Goal: Task Accomplishment & Management: Manage account settings

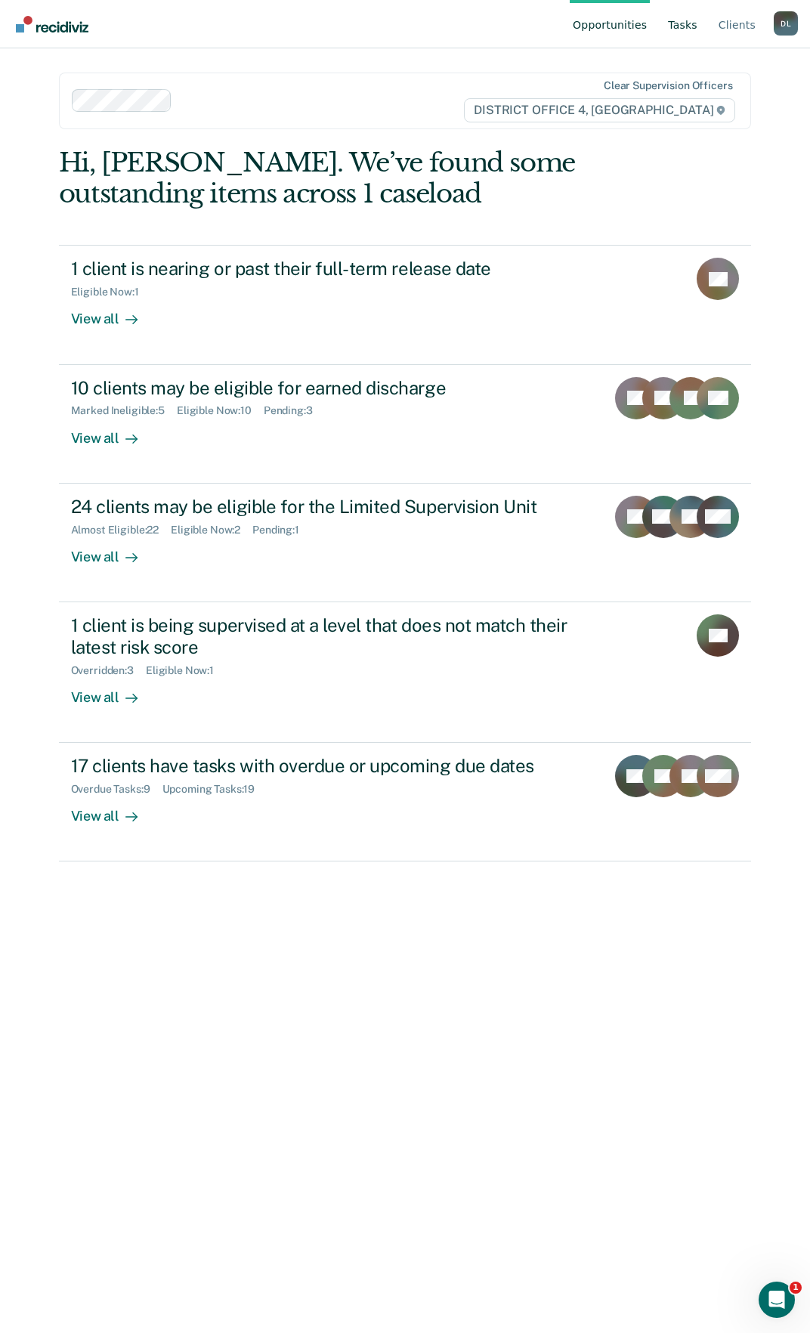
click at [686, 28] on link "Tasks" at bounding box center [683, 24] width 36 height 48
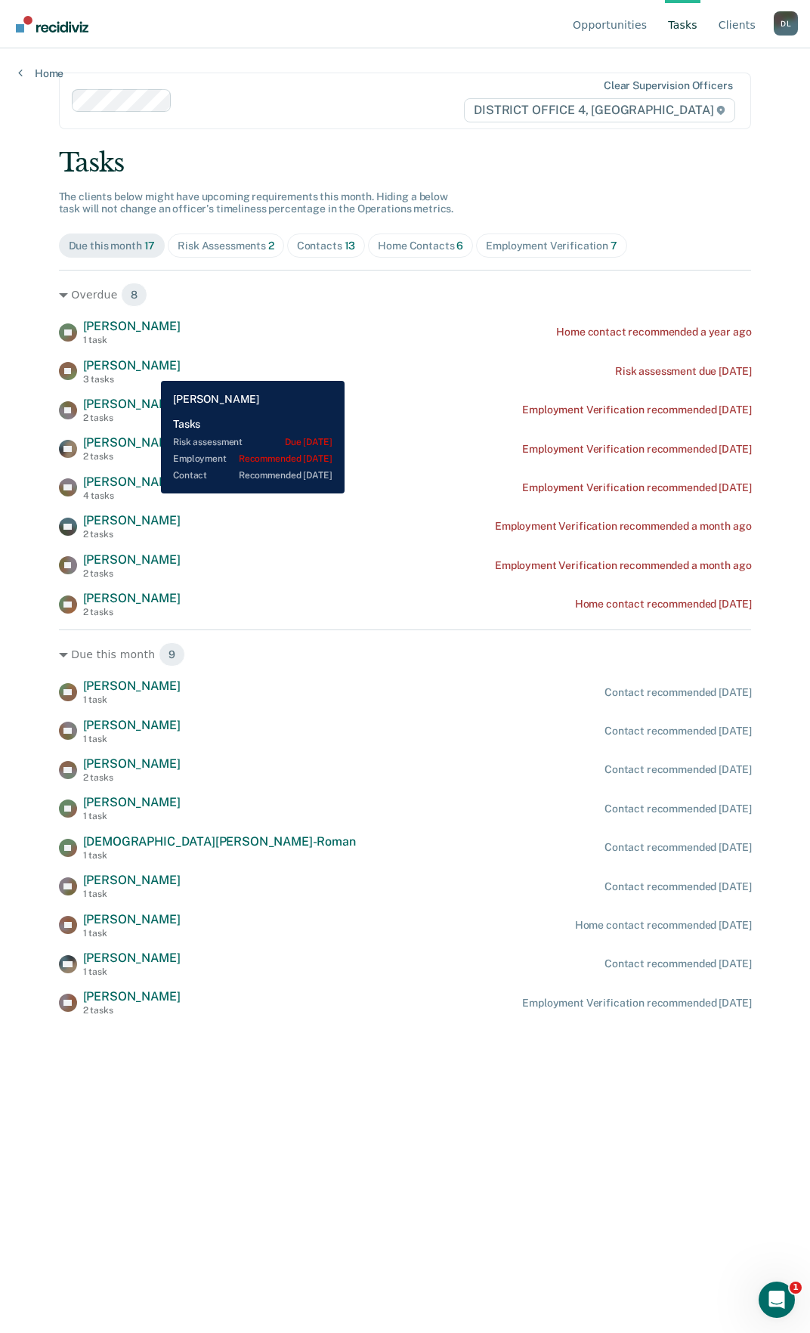
click at [150, 369] on span "[PERSON_NAME]" at bounding box center [131, 365] width 97 height 14
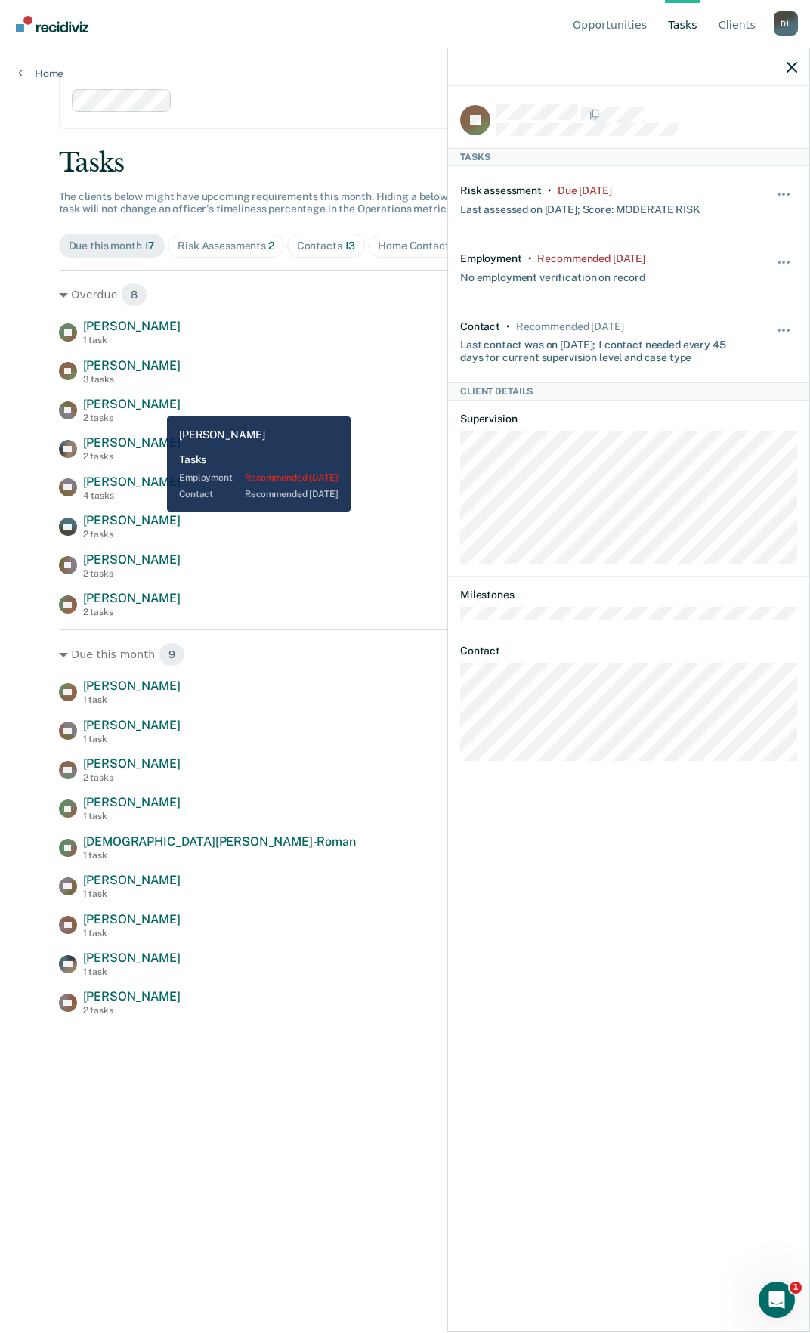
click at [154, 405] on span "[PERSON_NAME]" at bounding box center [131, 404] width 97 height 14
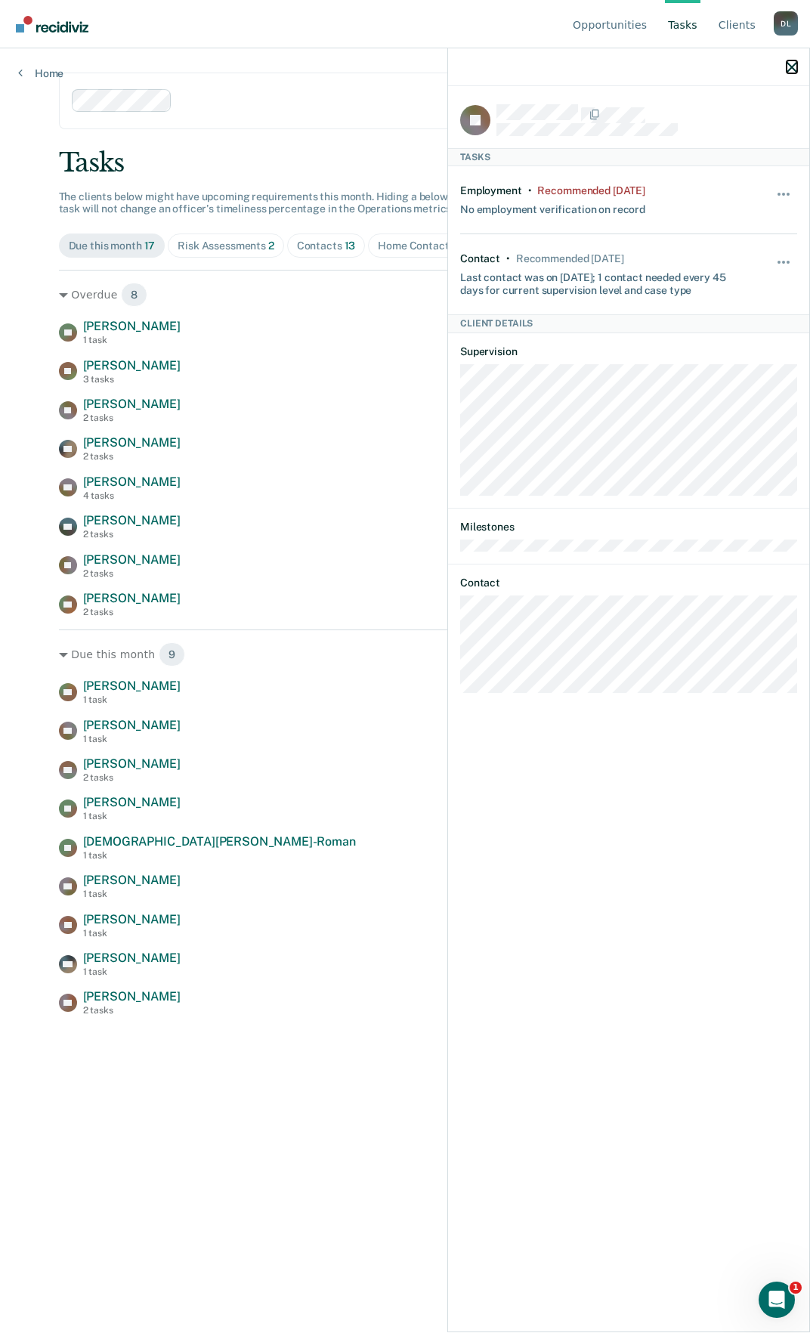
click at [793, 65] on icon "button" at bounding box center [792, 67] width 11 height 11
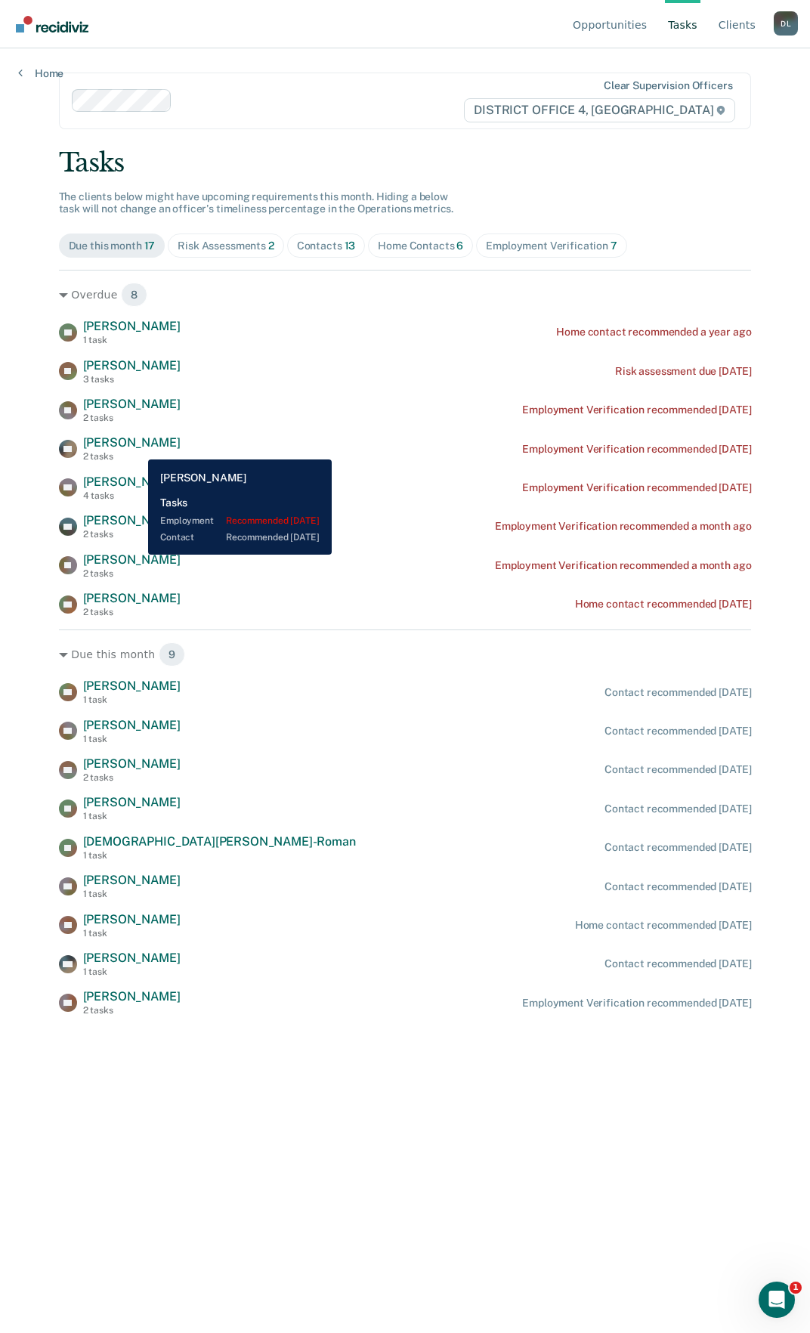
click at [139, 446] on span "[PERSON_NAME]" at bounding box center [131, 442] width 97 height 14
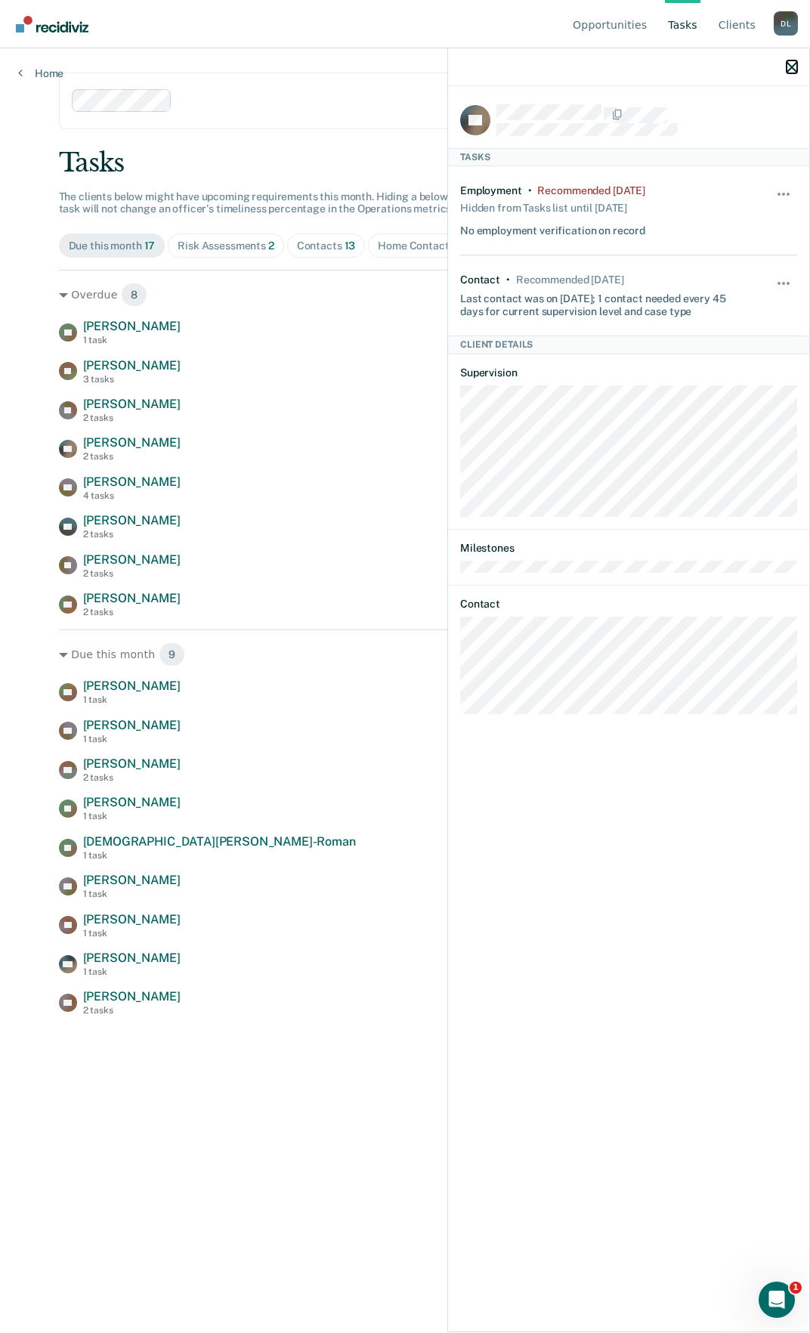
click at [792, 63] on icon "button" at bounding box center [792, 67] width 11 height 11
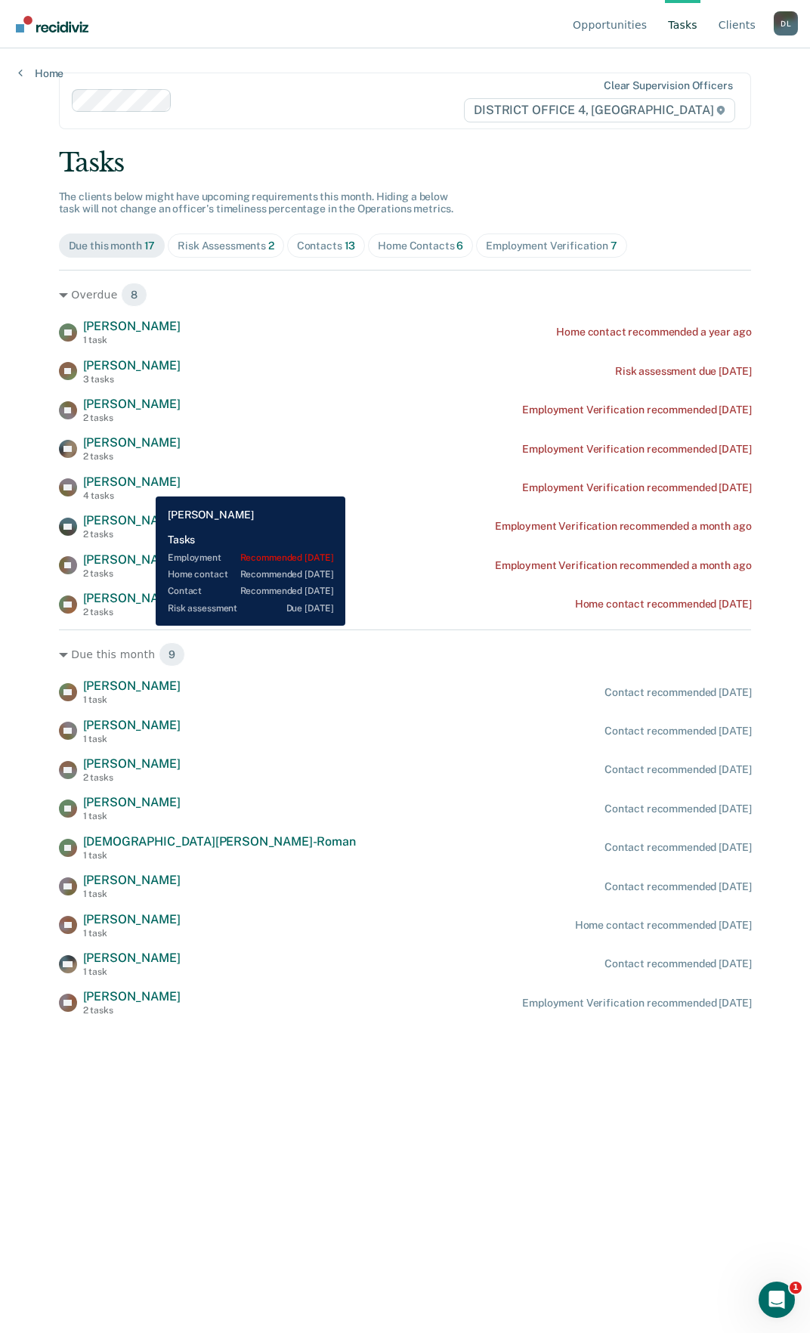
click at [144, 485] on span "[PERSON_NAME]" at bounding box center [131, 482] width 97 height 14
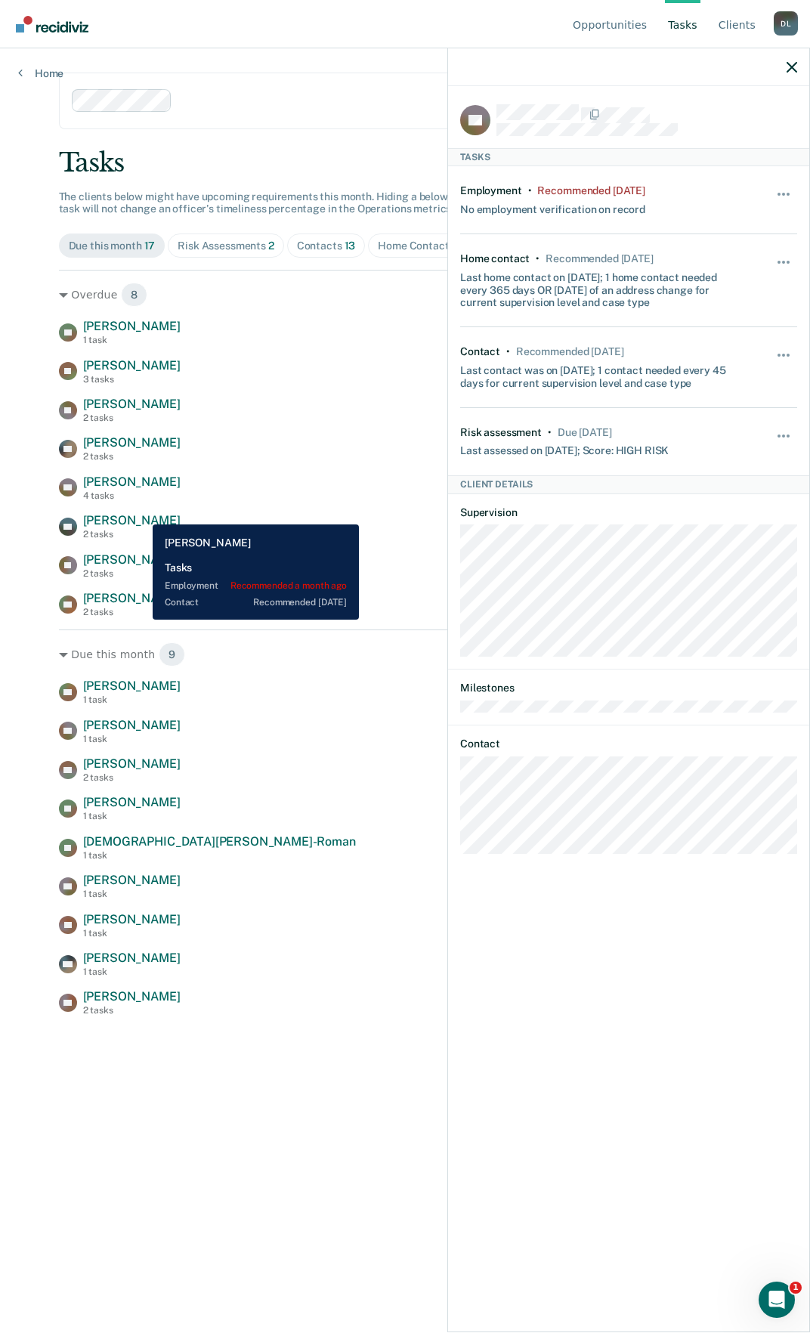
click at [143, 514] on span "[PERSON_NAME]" at bounding box center [131, 520] width 97 height 14
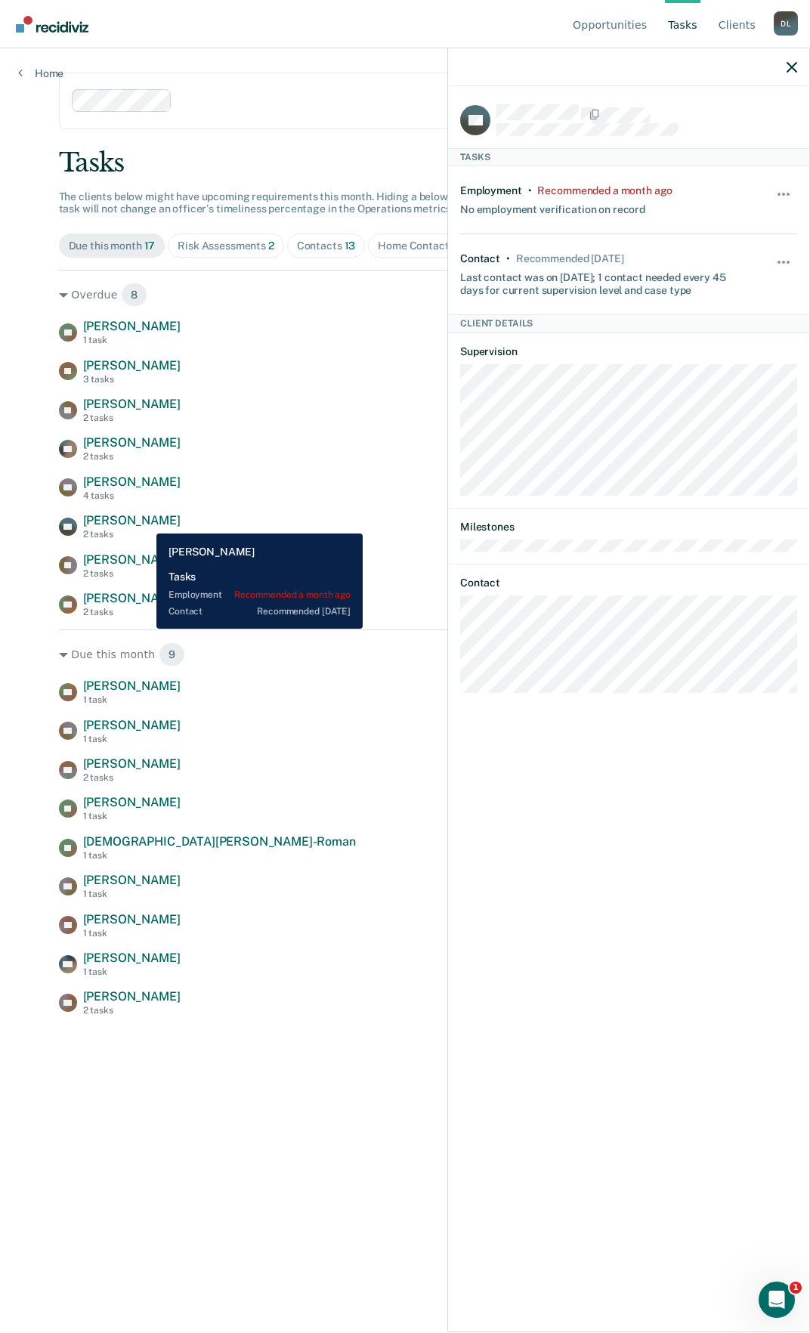
click at [145, 519] on span "[PERSON_NAME]" at bounding box center [131, 520] width 97 height 14
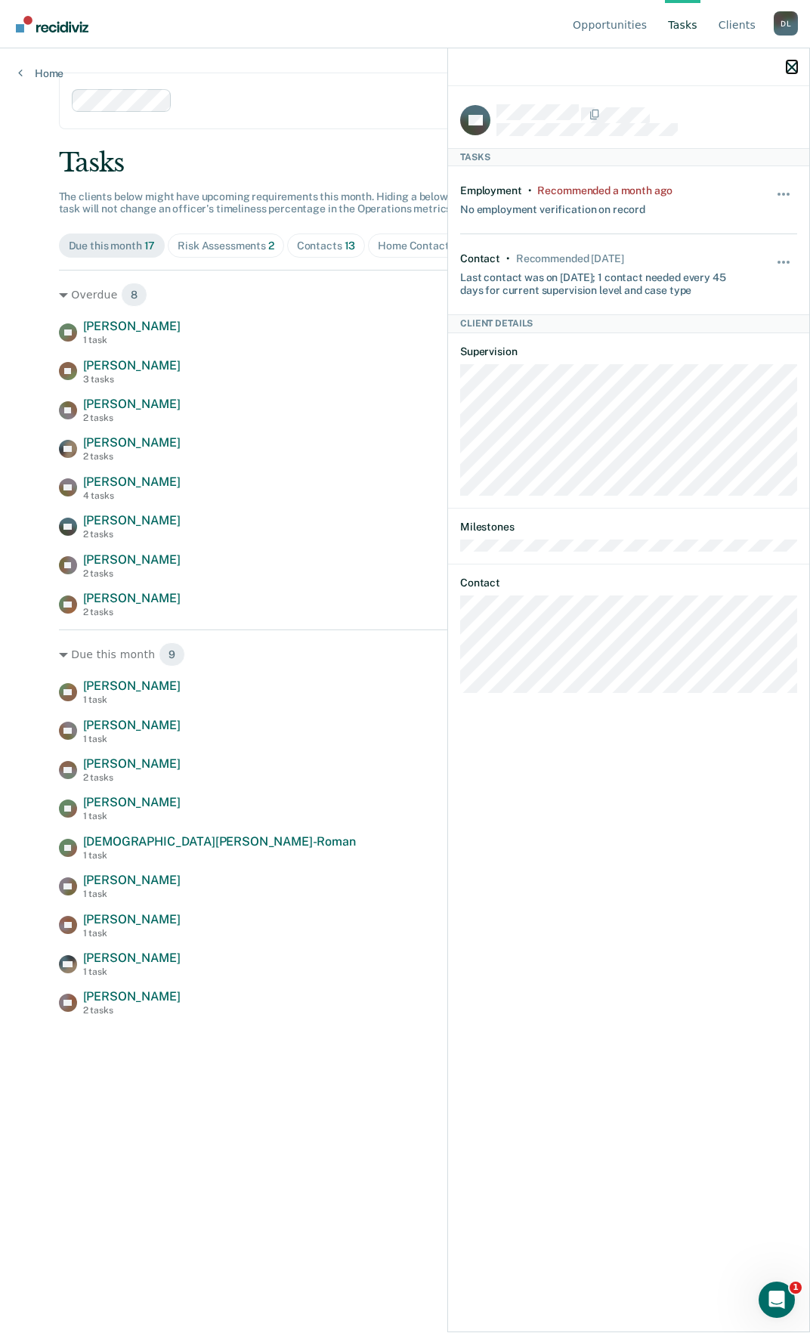
click at [791, 66] on icon "button" at bounding box center [792, 67] width 11 height 11
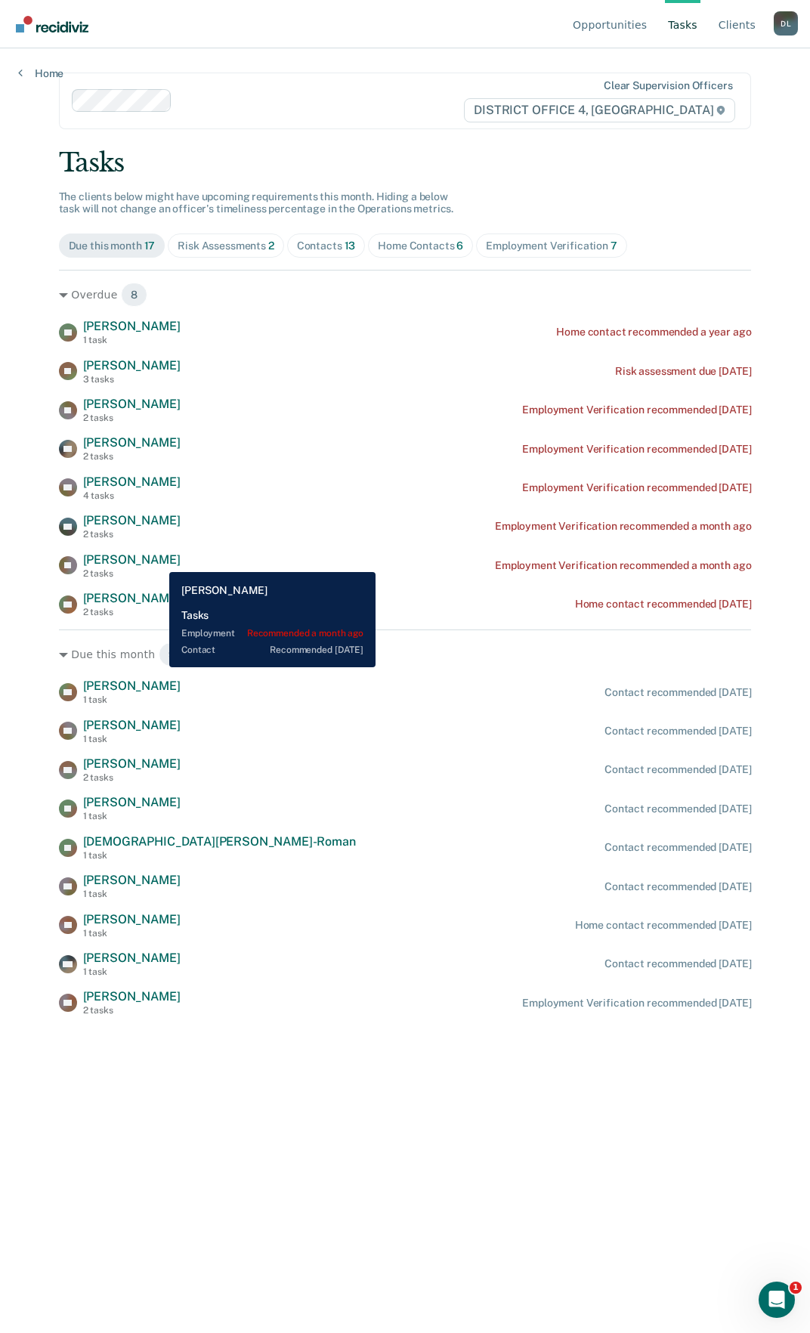
click at [158, 561] on span "[PERSON_NAME]" at bounding box center [131, 559] width 97 height 14
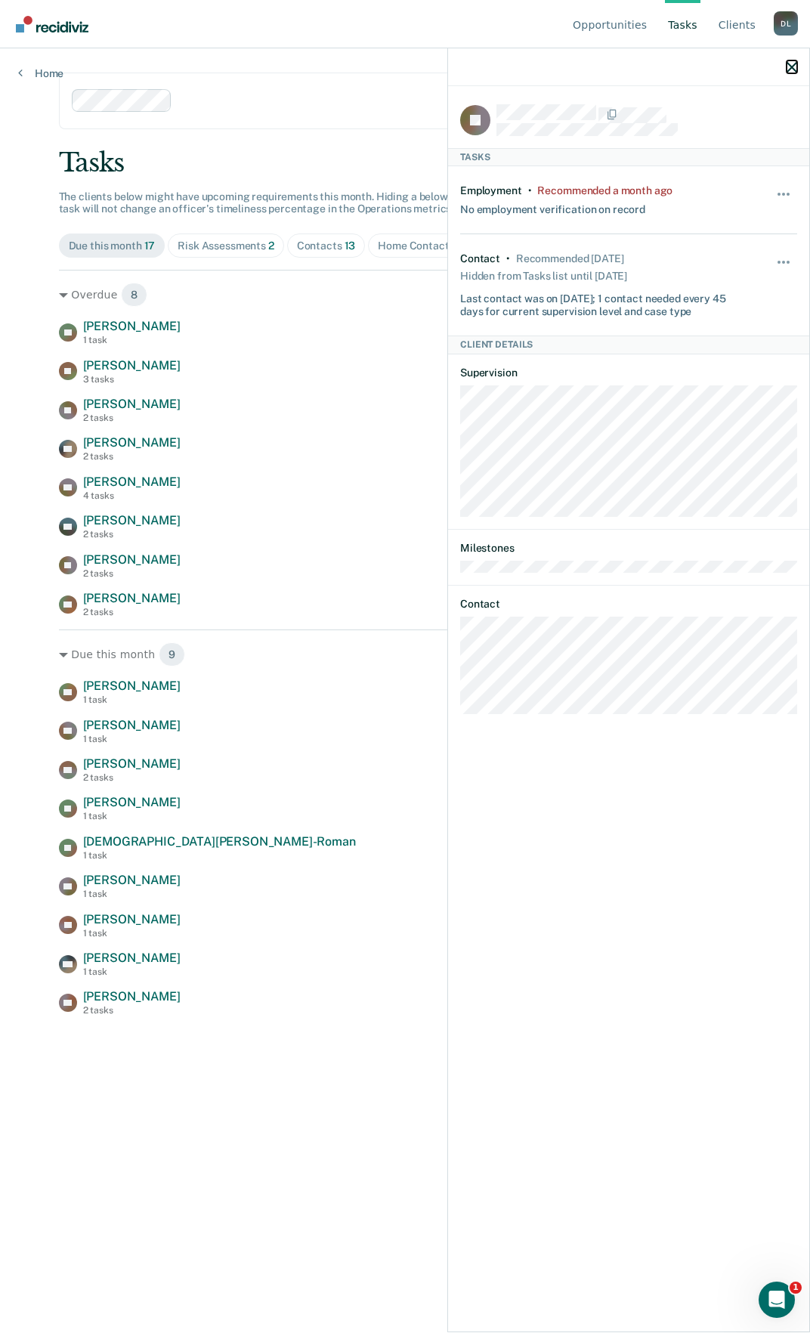
click at [791, 65] on icon "button" at bounding box center [792, 67] width 11 height 11
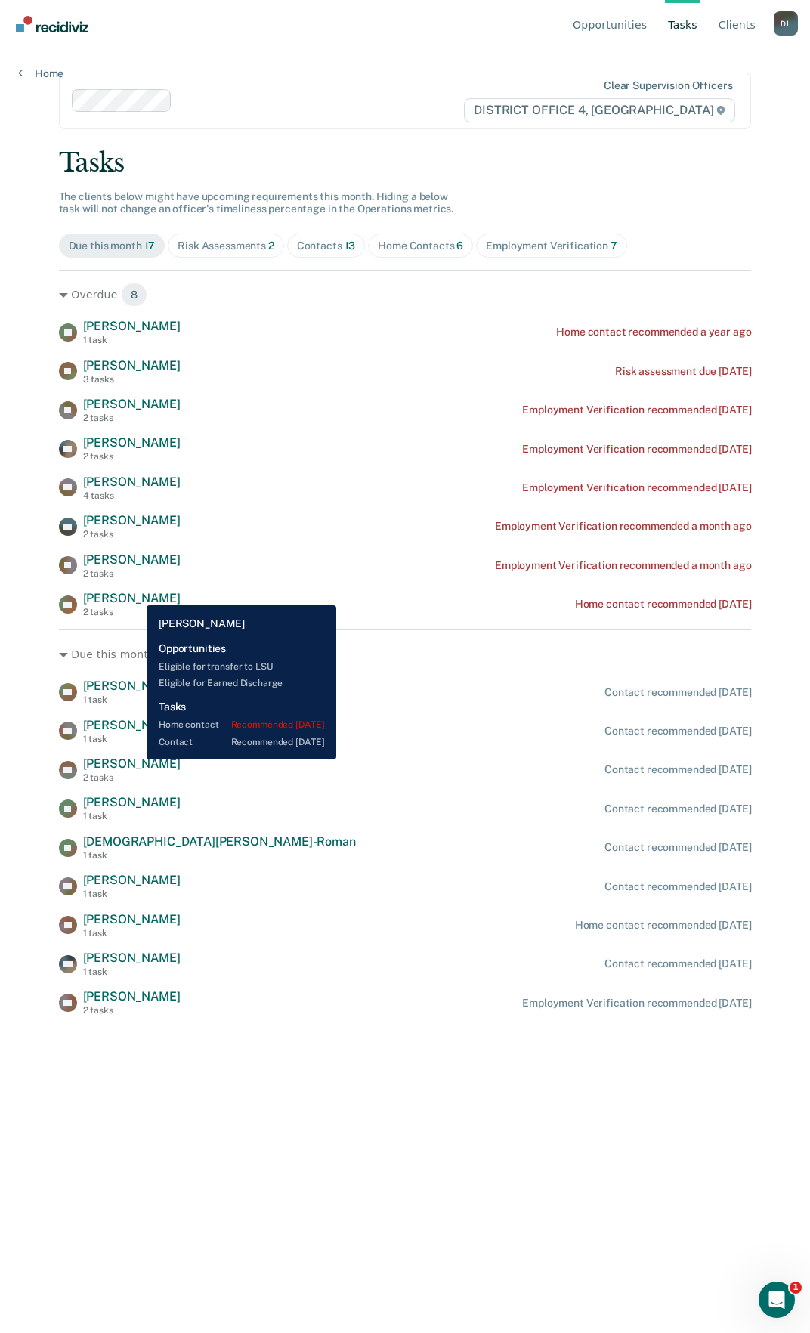
click at [135, 594] on span "[PERSON_NAME]" at bounding box center [131, 598] width 97 height 14
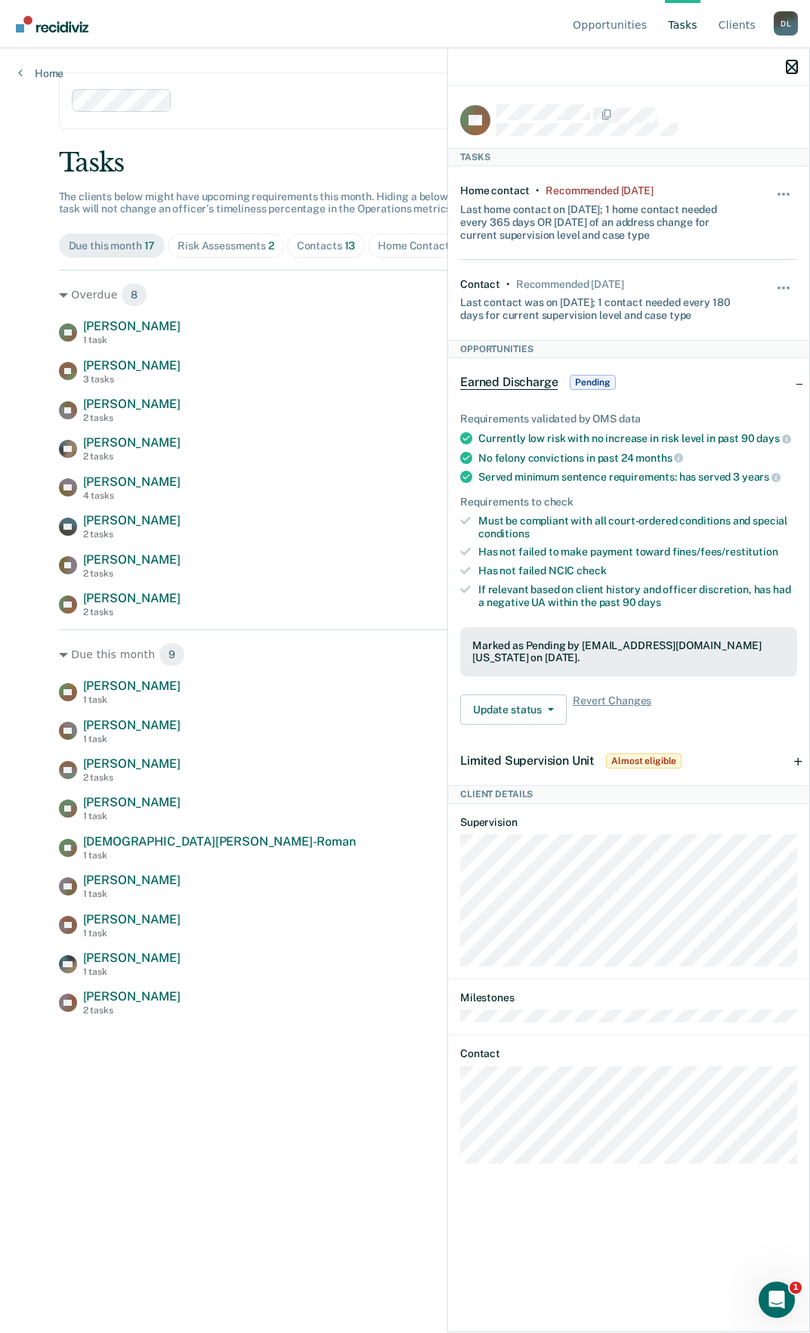
click at [796, 70] on icon "button" at bounding box center [792, 67] width 11 height 11
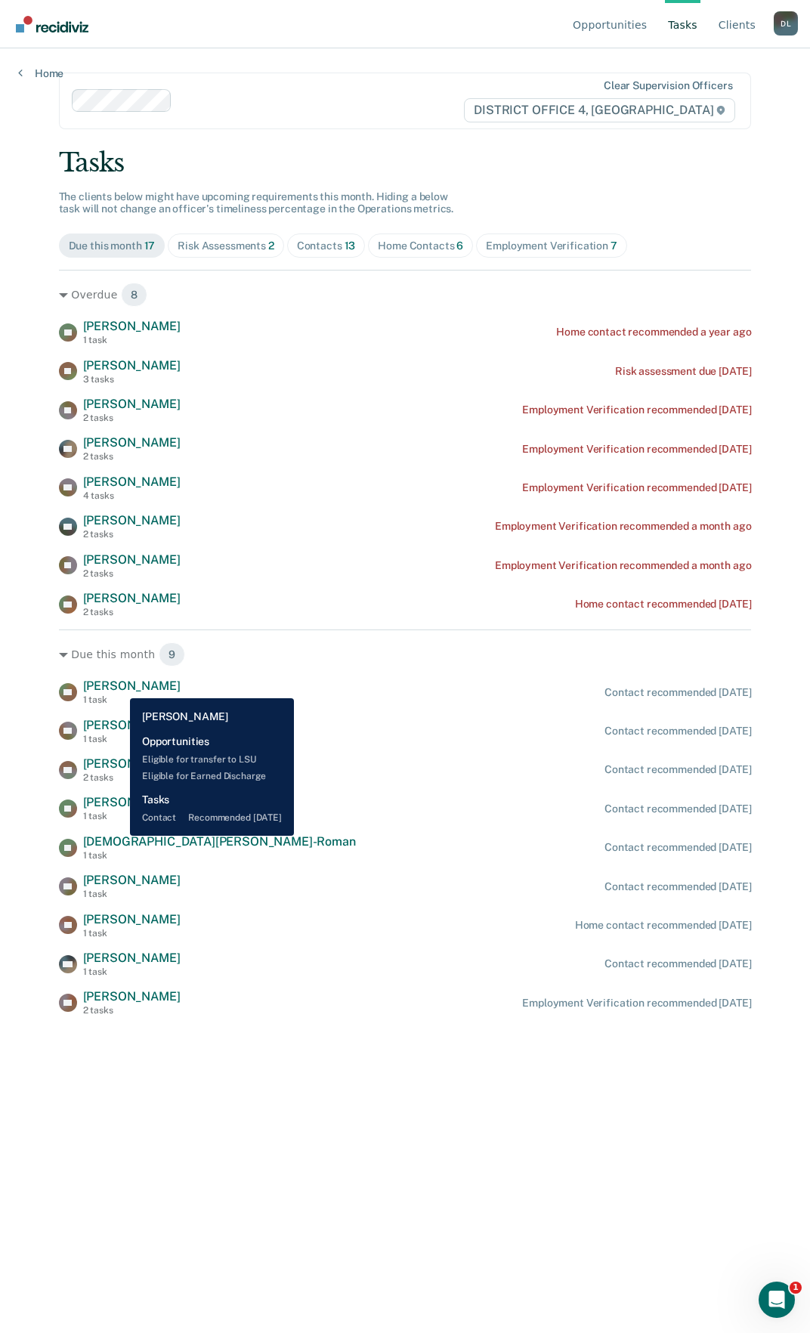
click at [119, 686] on span "[PERSON_NAME]" at bounding box center [131, 686] width 97 height 14
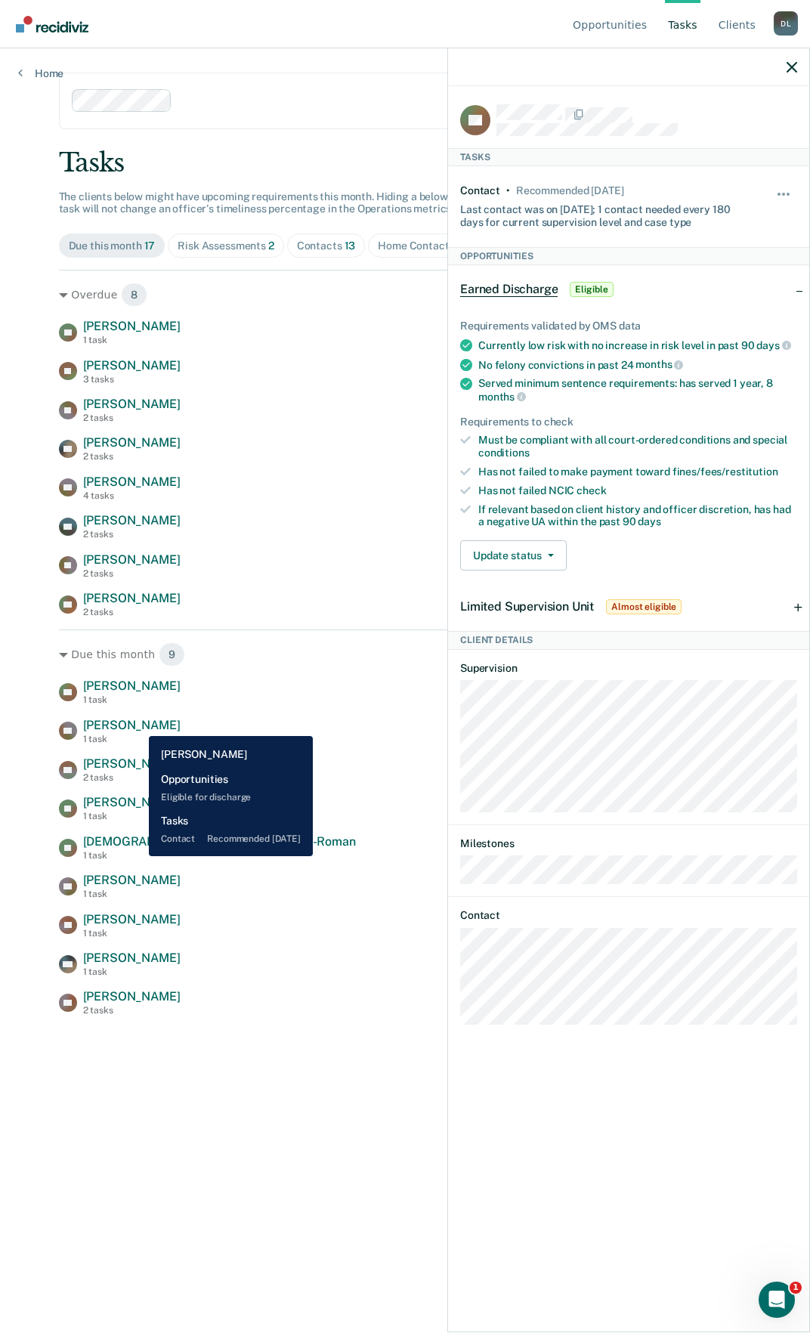
click at [137, 725] on span "[PERSON_NAME]" at bounding box center [131, 725] width 97 height 14
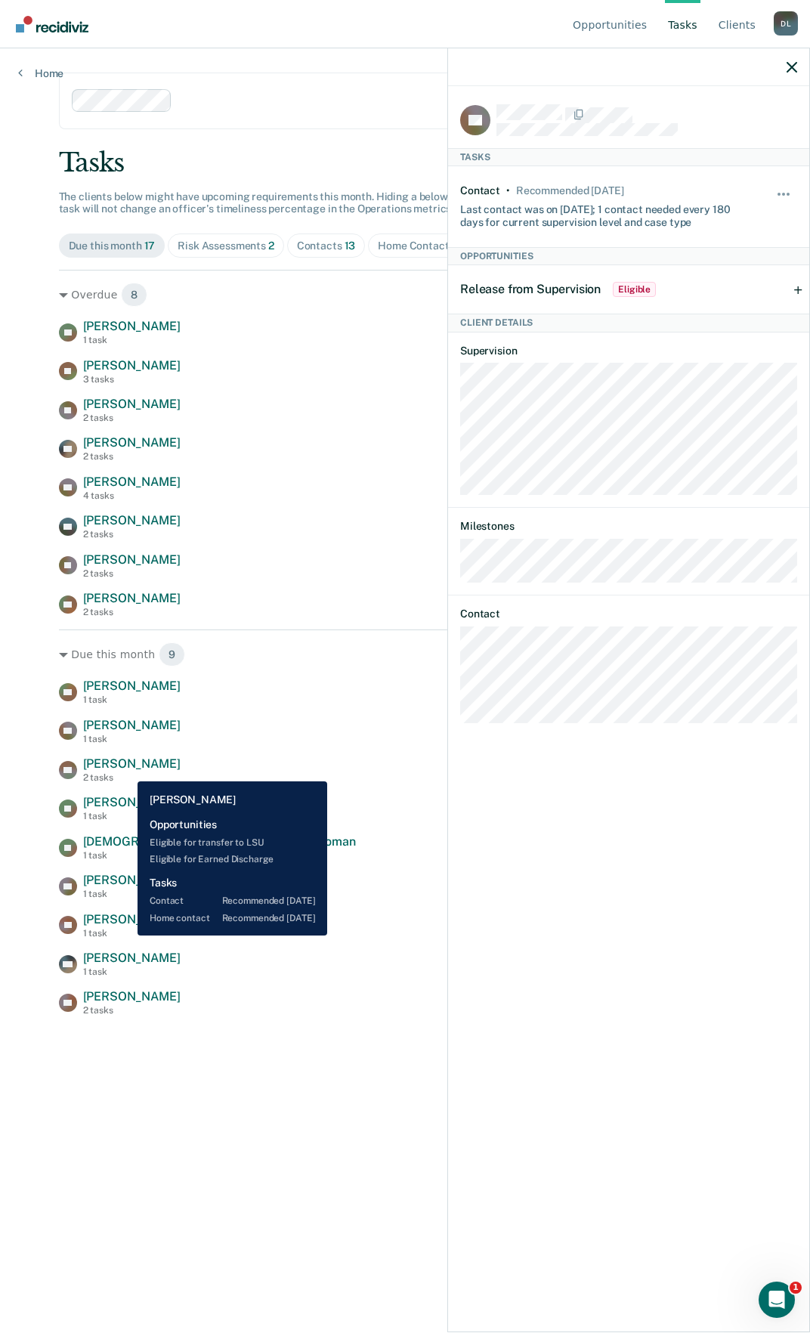
click at [126, 770] on span "[PERSON_NAME]" at bounding box center [131, 763] width 97 height 14
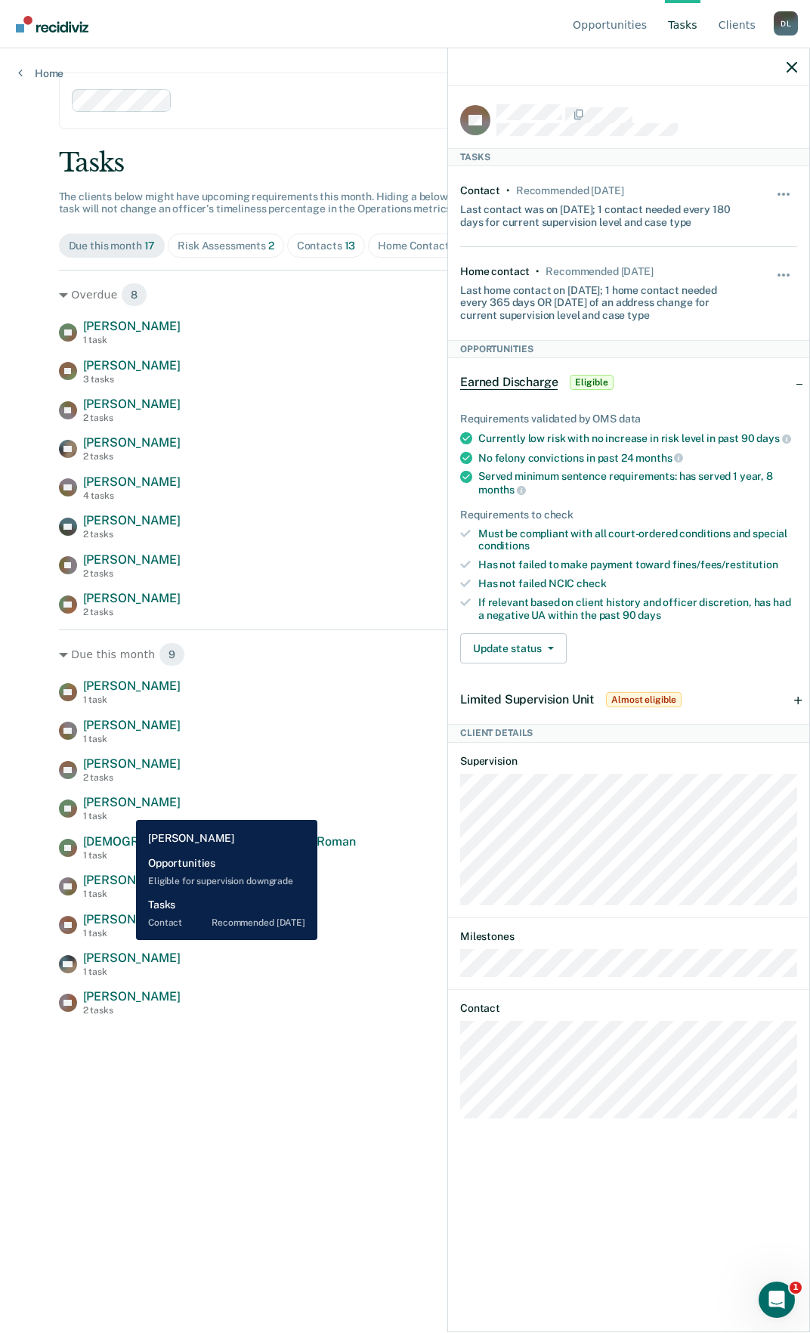
click at [125, 808] on span "[PERSON_NAME]" at bounding box center [131, 802] width 97 height 14
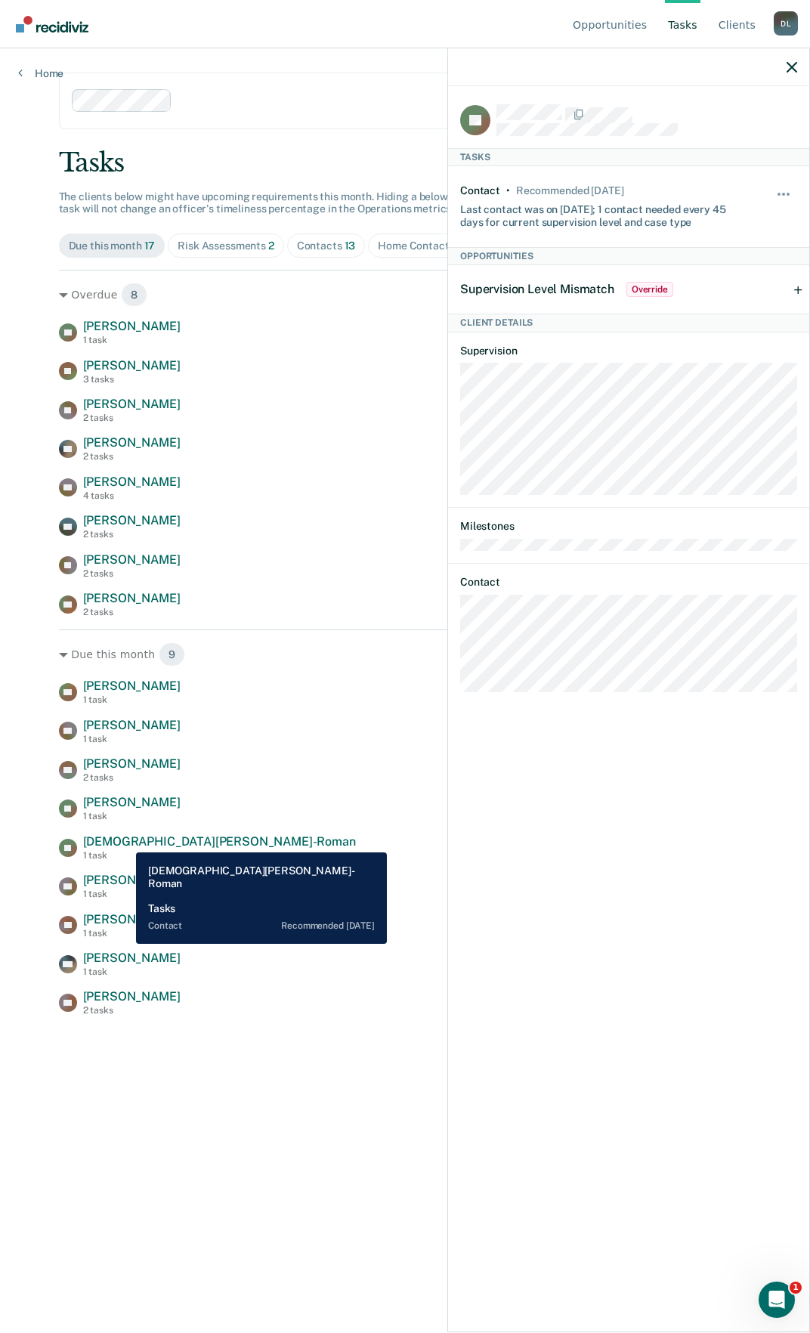
click at [125, 841] on span "[DEMOGRAPHIC_DATA][PERSON_NAME]-Roman" at bounding box center [219, 841] width 273 height 14
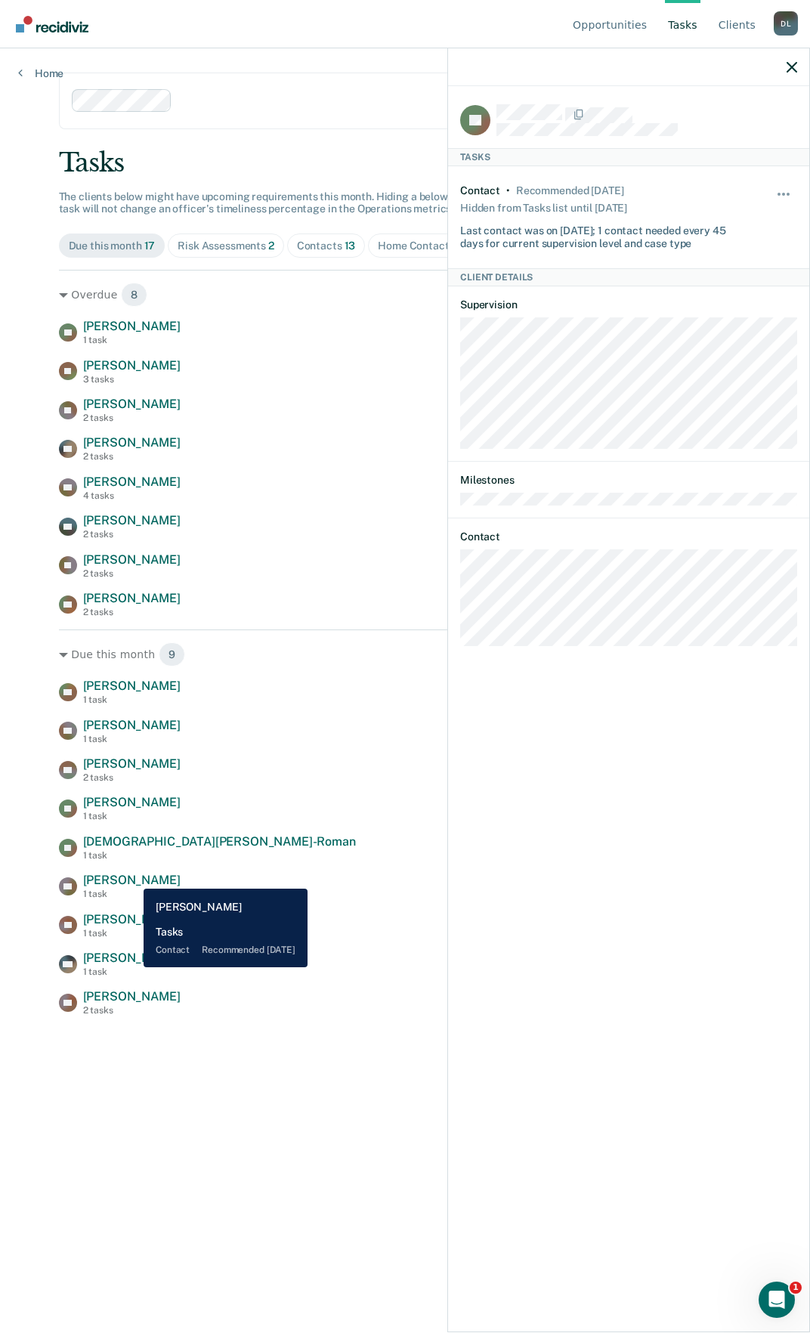
click at [132, 877] on span "[PERSON_NAME]" at bounding box center [131, 880] width 97 height 14
